Goal: Find specific page/section: Find specific page/section

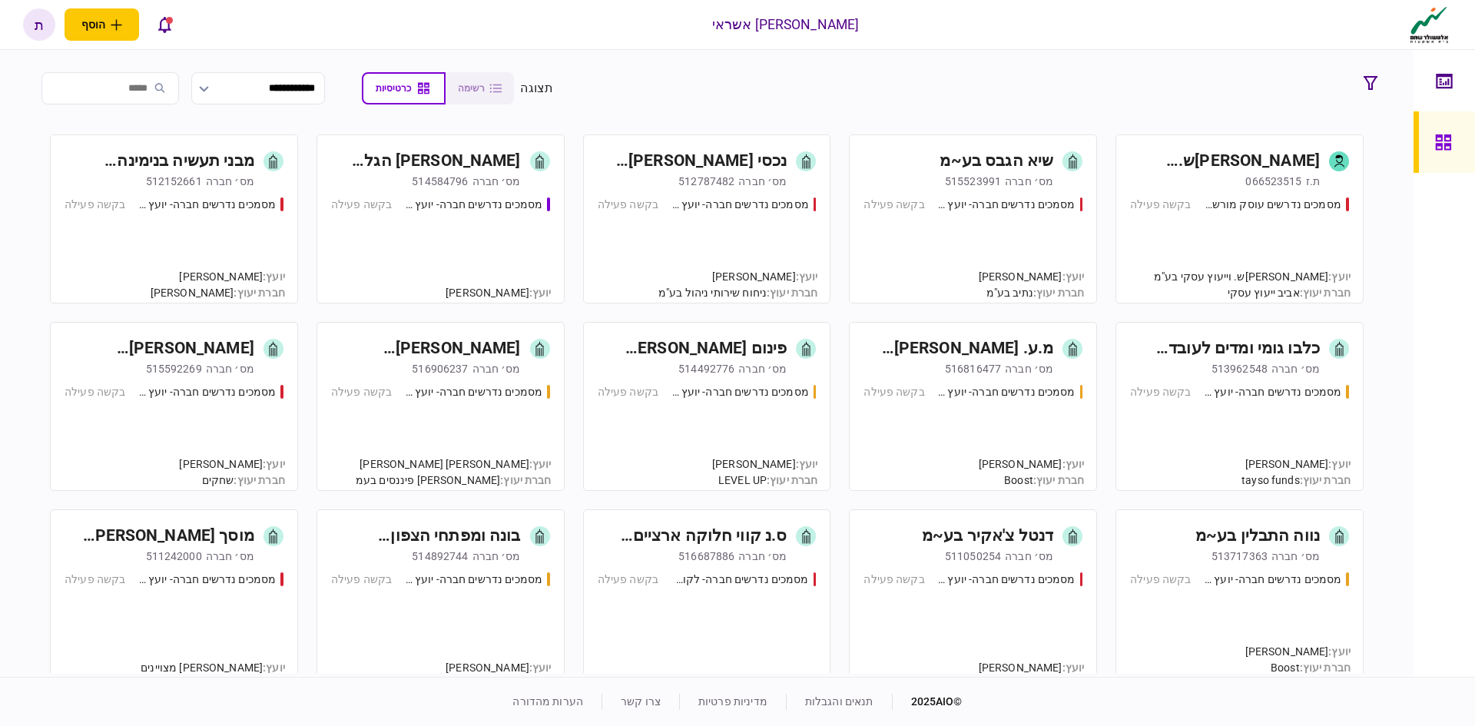
click at [154, 88] on input "search" at bounding box center [110, 88] width 138 height 32
type input "*"
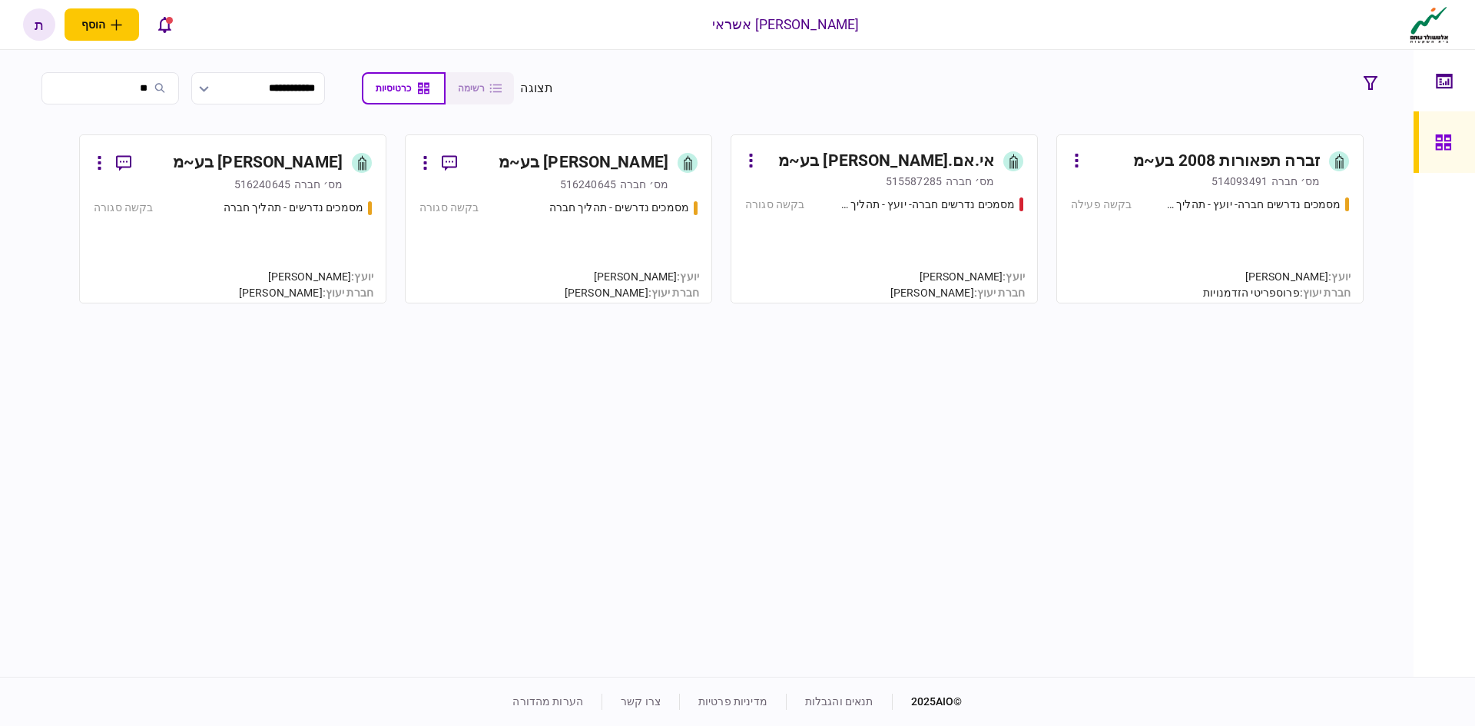
type input "**"
click at [1271, 161] on div "זברה תפאורות 2008 בע~מ" at bounding box center [1226, 161] width 187 height 25
